Goal: Task Accomplishment & Management: Manage account settings

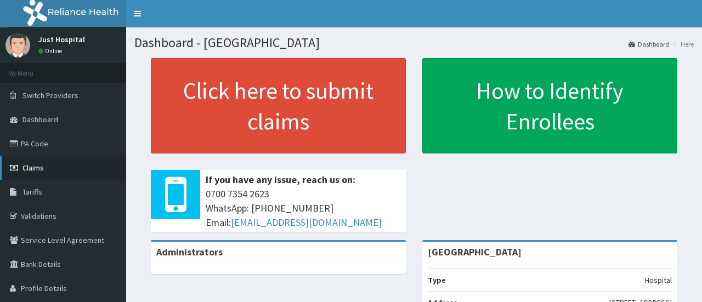
click at [59, 166] on link "Claims" at bounding box center [63, 168] width 126 height 24
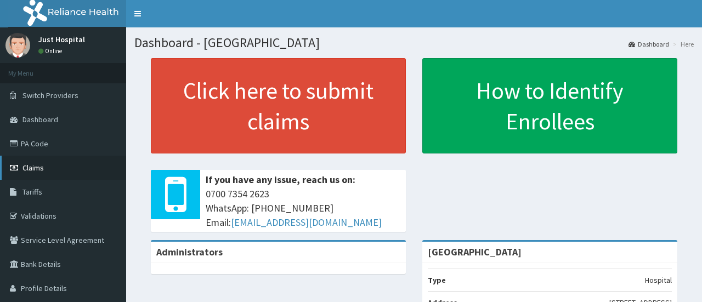
click at [59, 166] on link "Claims" at bounding box center [63, 168] width 126 height 24
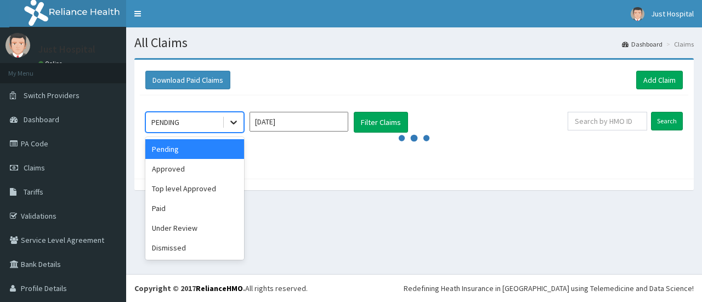
click at [240, 122] on div at bounding box center [234, 122] width 20 height 20
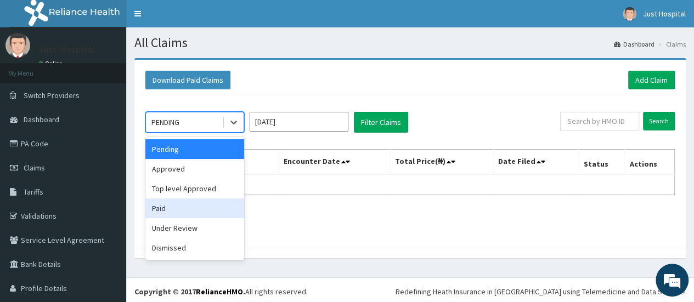
click at [203, 206] on div "Paid" at bounding box center [194, 209] width 99 height 20
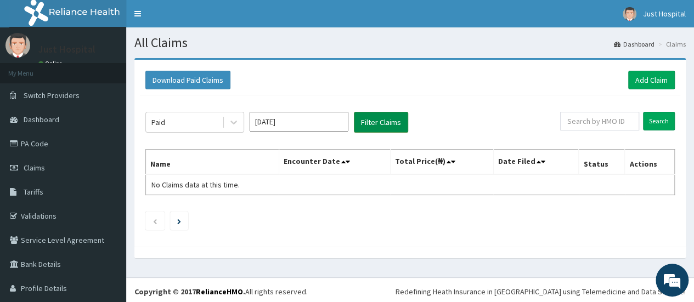
click at [379, 116] on button "Filter Claims" at bounding box center [381, 122] width 54 height 21
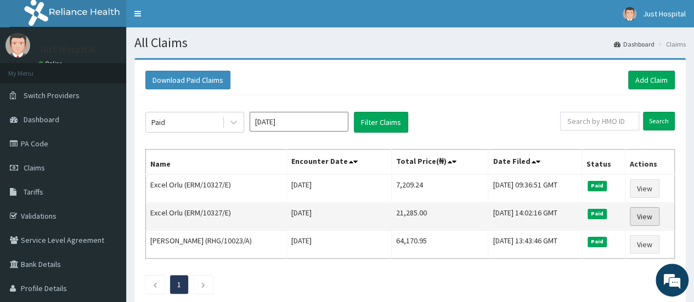
click at [642, 217] on link "View" at bounding box center [645, 216] width 30 height 19
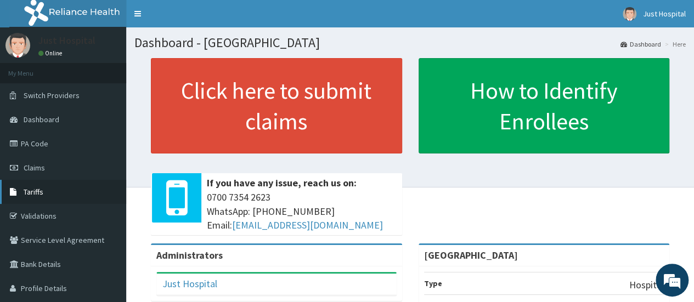
click at [61, 191] on link "Tariffs" at bounding box center [63, 192] width 126 height 24
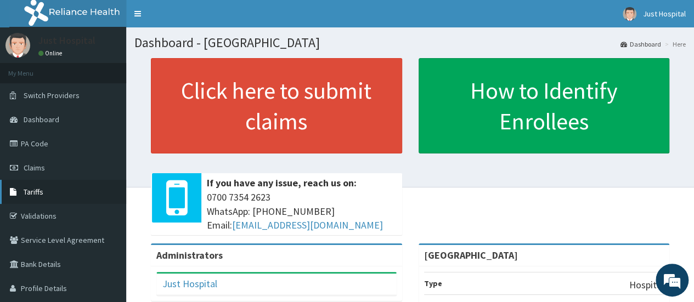
click at [61, 191] on link "Tariffs" at bounding box center [63, 192] width 126 height 24
